Goal: Transaction & Acquisition: Purchase product/service

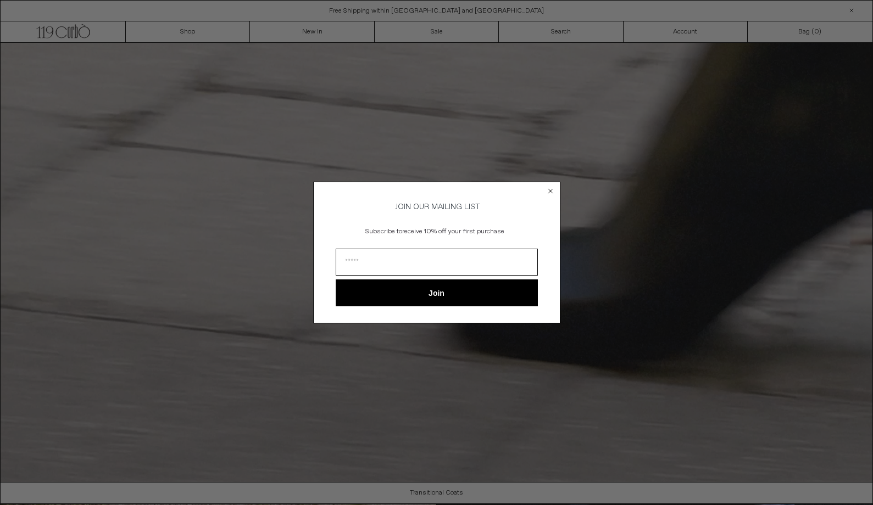
click at [548, 189] on icon "Close dialog" at bounding box center [550, 191] width 4 height 4
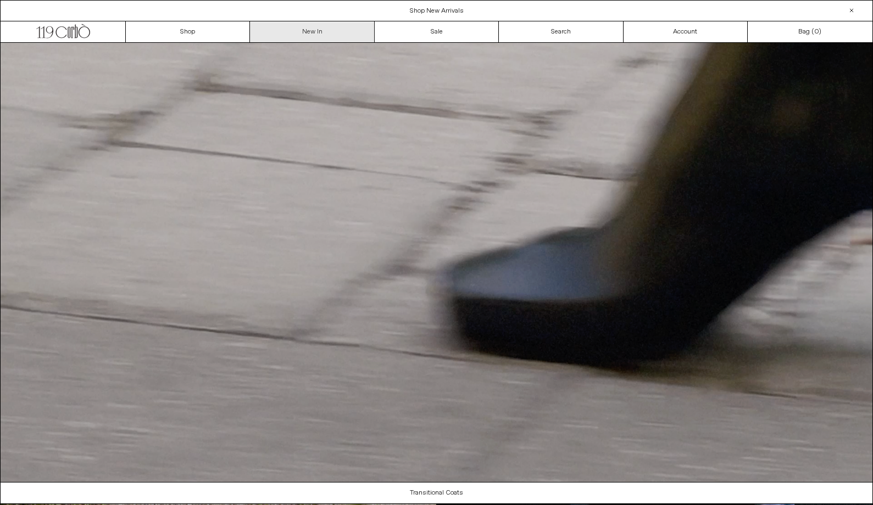
click at [307, 38] on link "New In" at bounding box center [312, 31] width 124 height 21
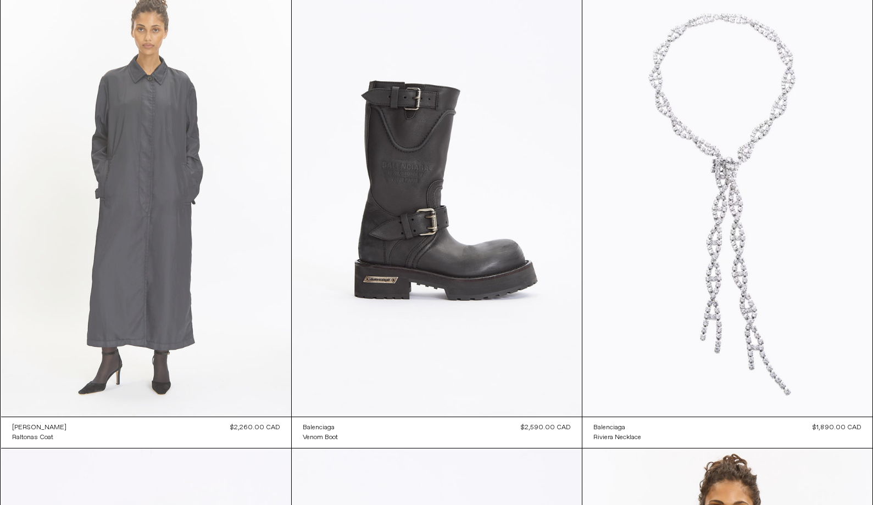
scroll to position [1477, 0]
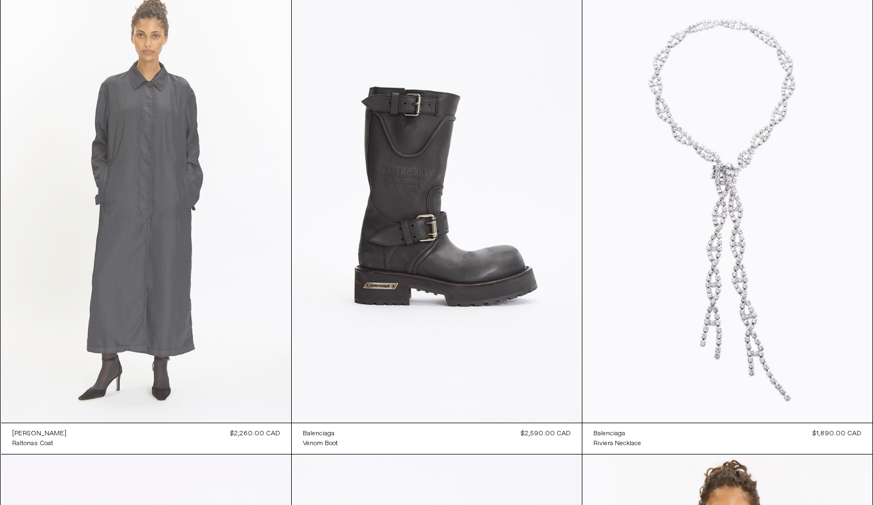
click at [155, 176] on at bounding box center [146, 205] width 290 height 435
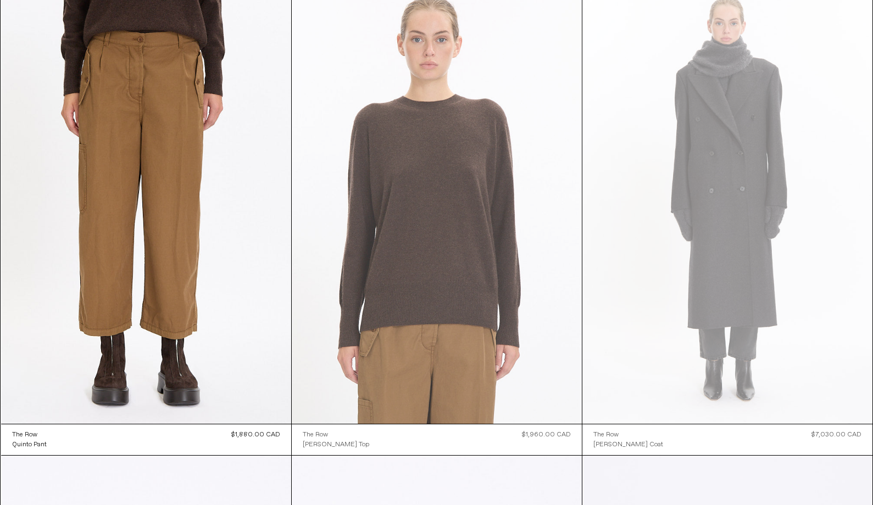
scroll to position [4749, 0]
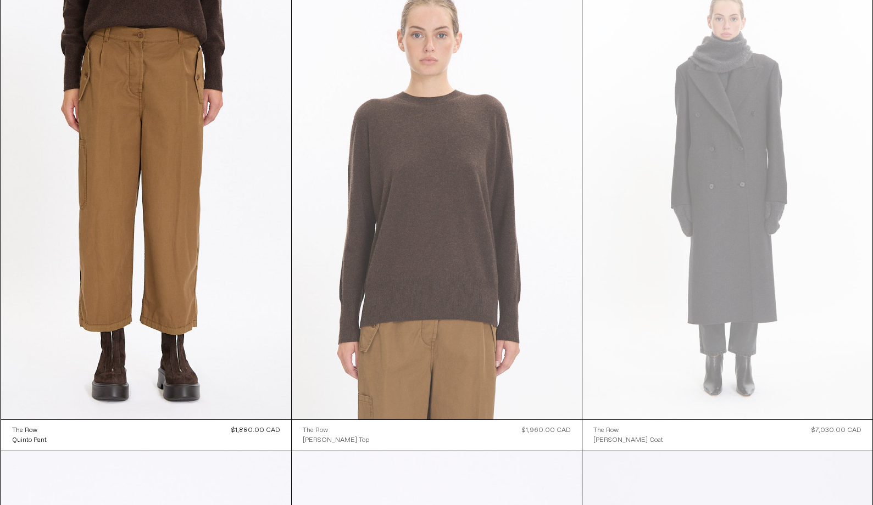
click at [477, 266] on at bounding box center [437, 202] width 290 height 435
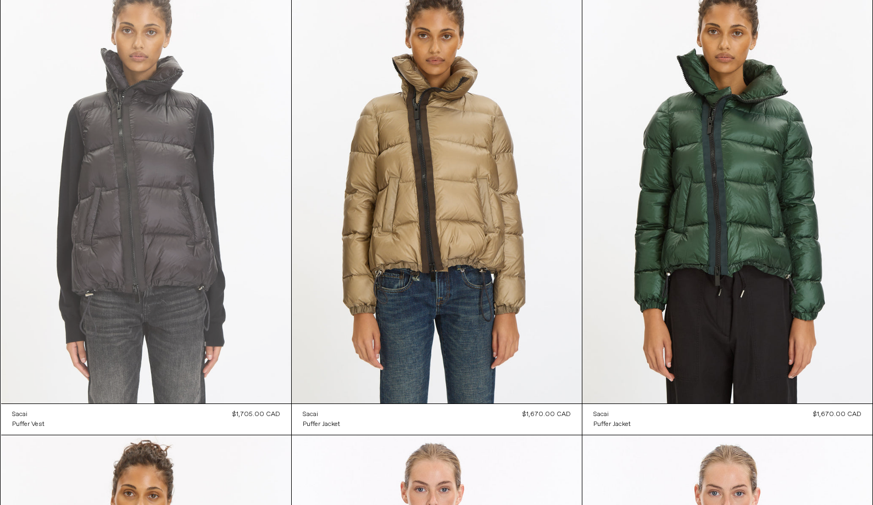
scroll to position [11303, 0]
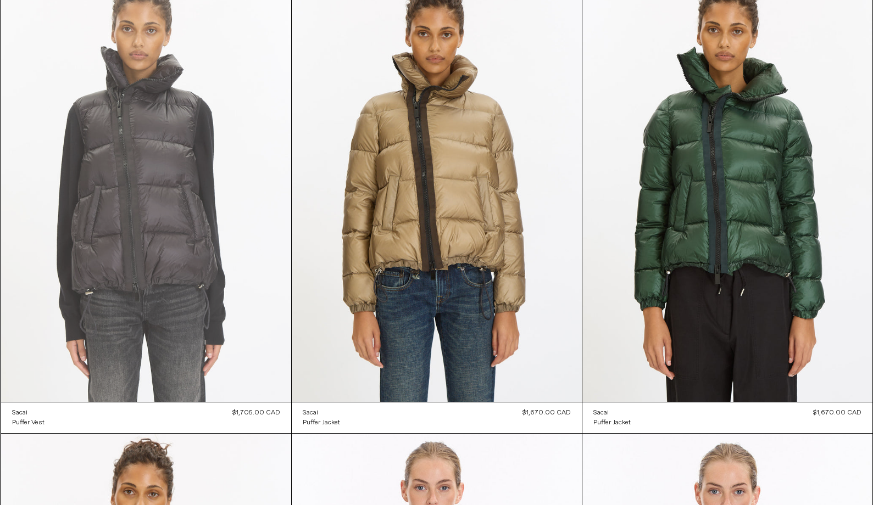
click at [176, 211] on at bounding box center [146, 184] width 290 height 435
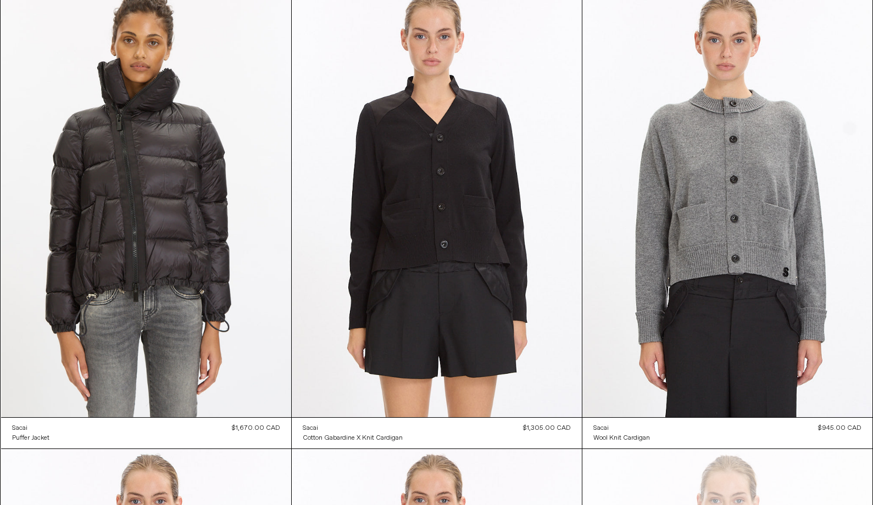
scroll to position [11756, 0]
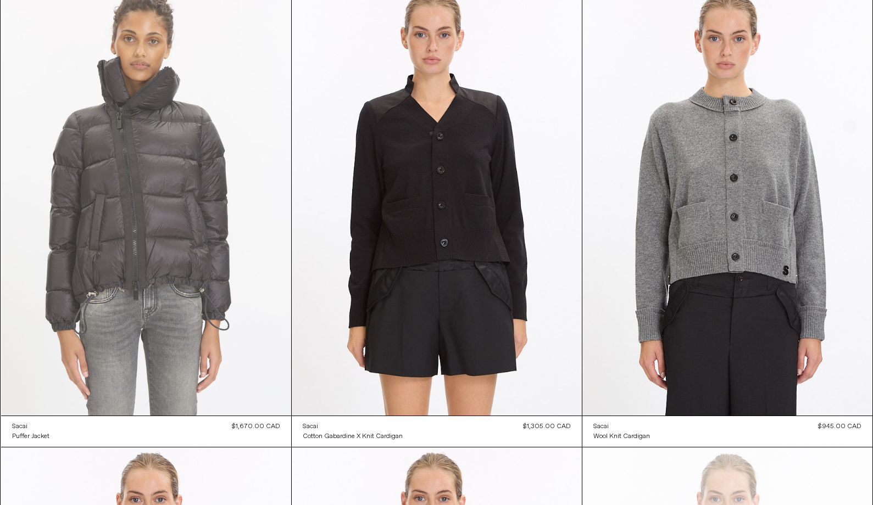
click at [151, 213] on at bounding box center [146, 198] width 290 height 435
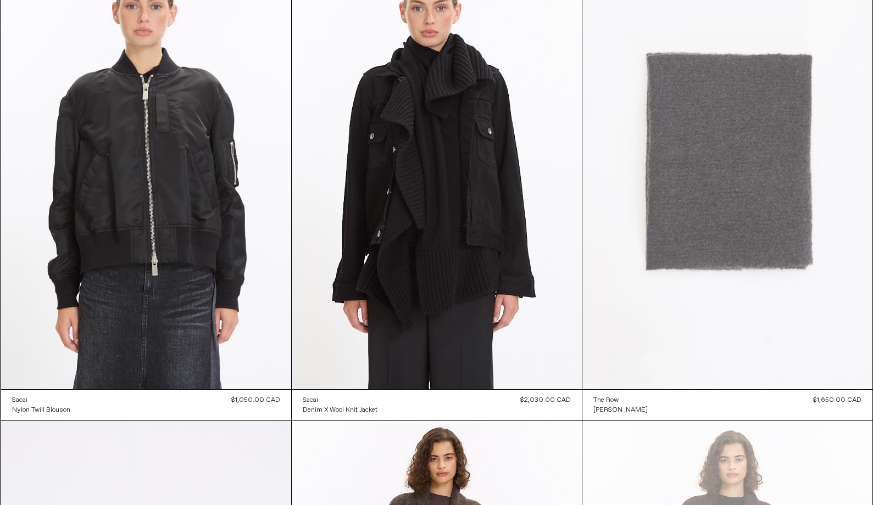
scroll to position [13184, 0]
click at [733, 195] on at bounding box center [727, 171] width 290 height 435
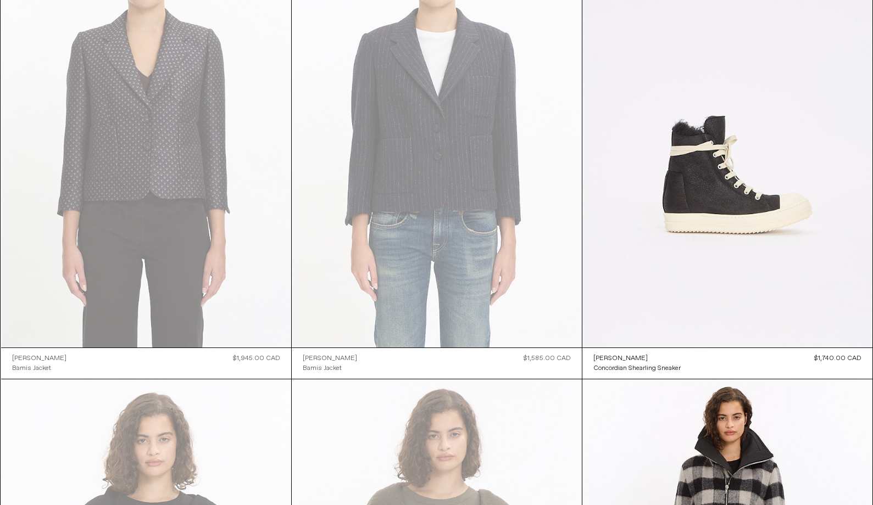
scroll to position [16499, 0]
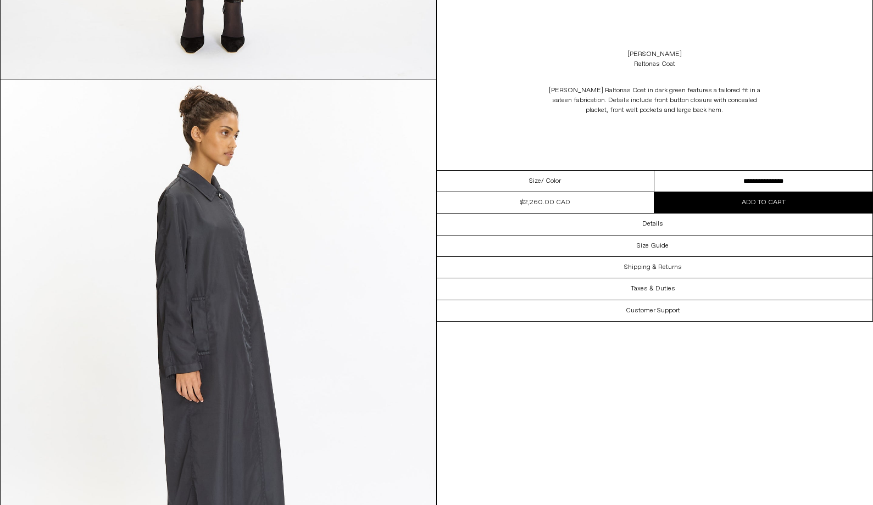
scroll to position [1076, 0]
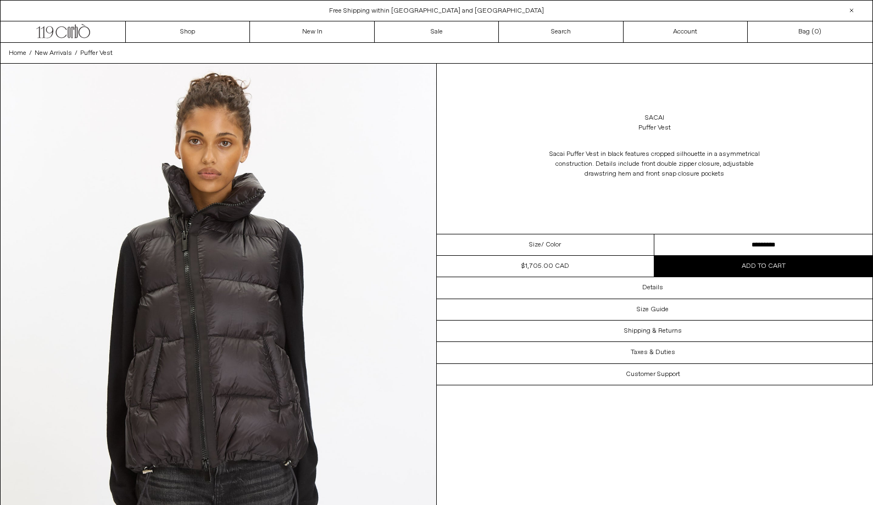
select select "**********"
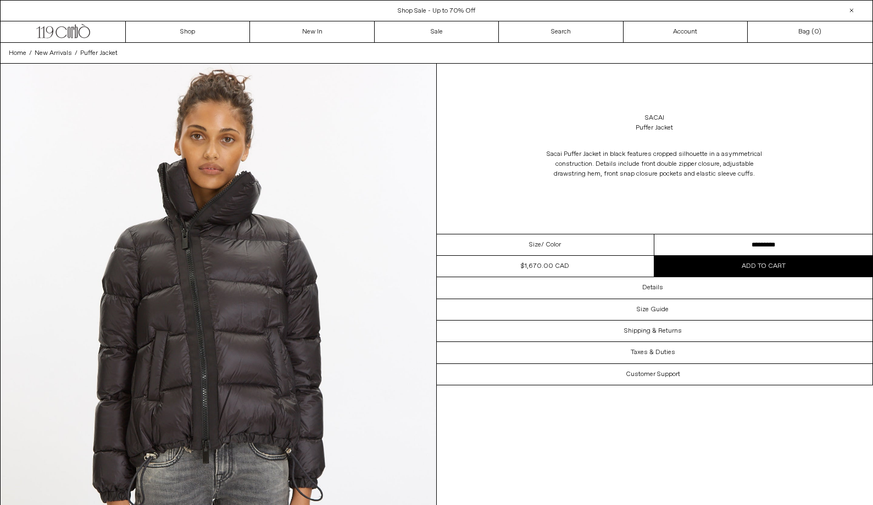
select select "**********"
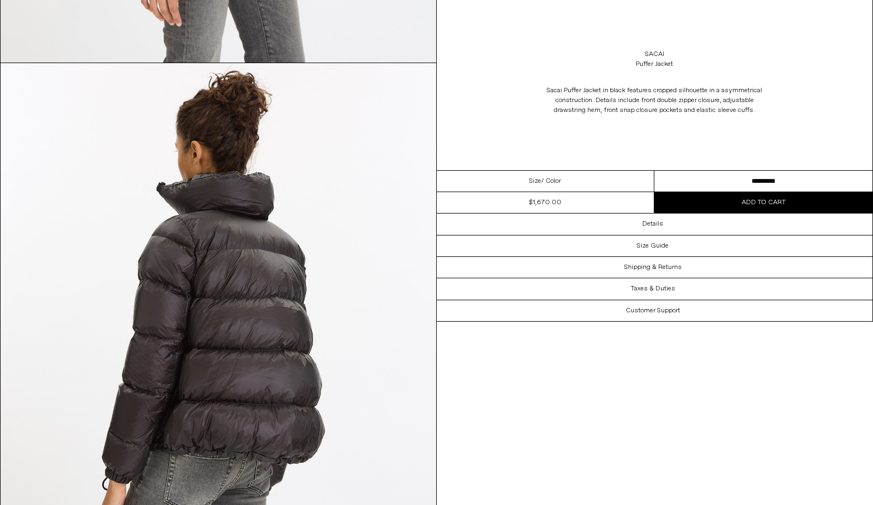
scroll to position [1094, 0]
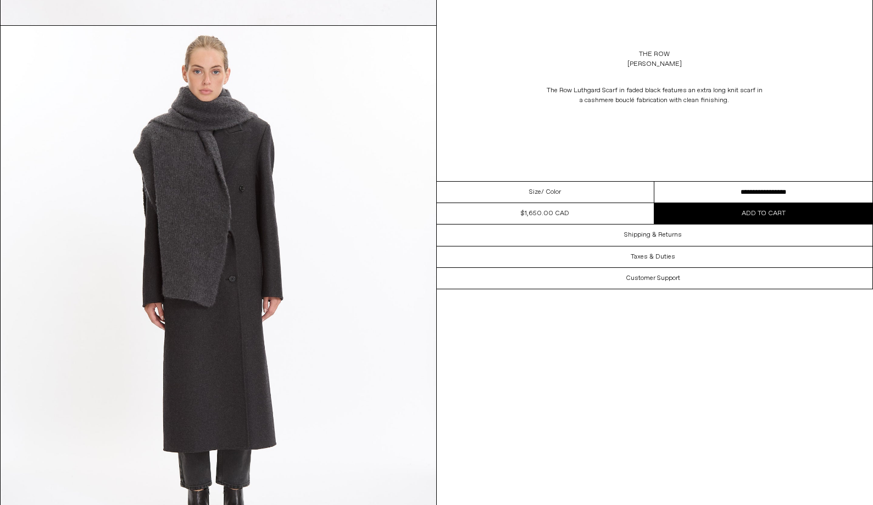
scroll to position [593, 0]
